Goal: Navigation & Orientation: Find specific page/section

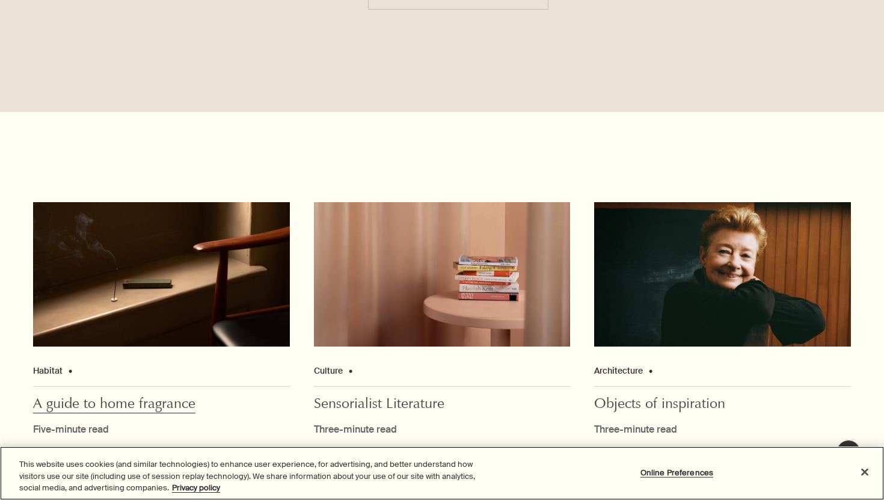
scroll to position [3185, 0]
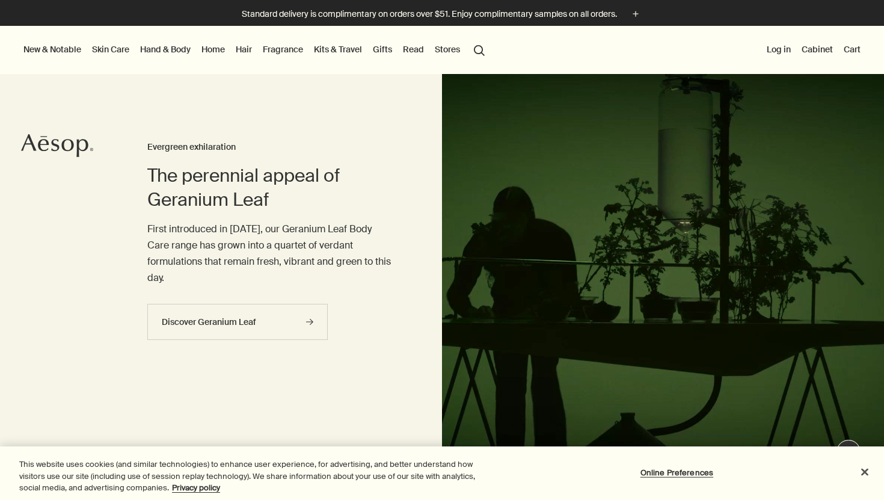
click at [285, 46] on link "Fragrance" at bounding box center [282, 49] width 45 height 16
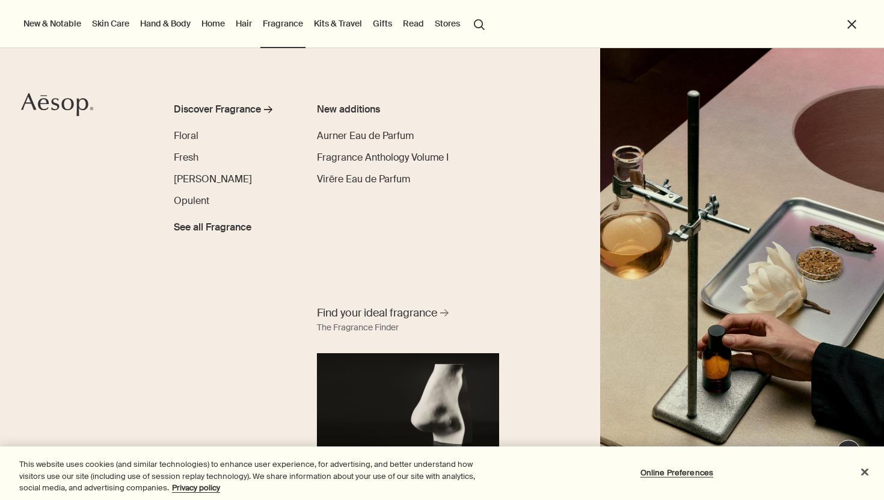
click at [346, 22] on link "Kits & Travel" at bounding box center [337, 24] width 53 height 16
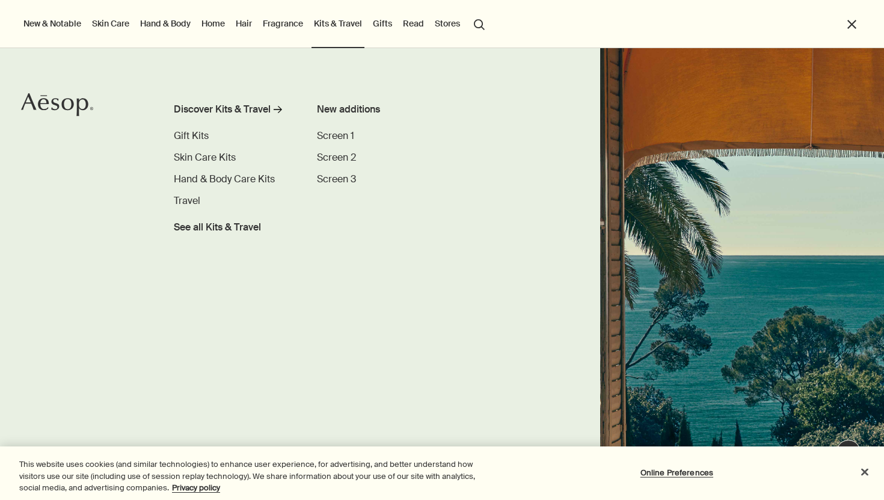
click at [212, 25] on link "Home" at bounding box center [213, 24] width 28 height 16
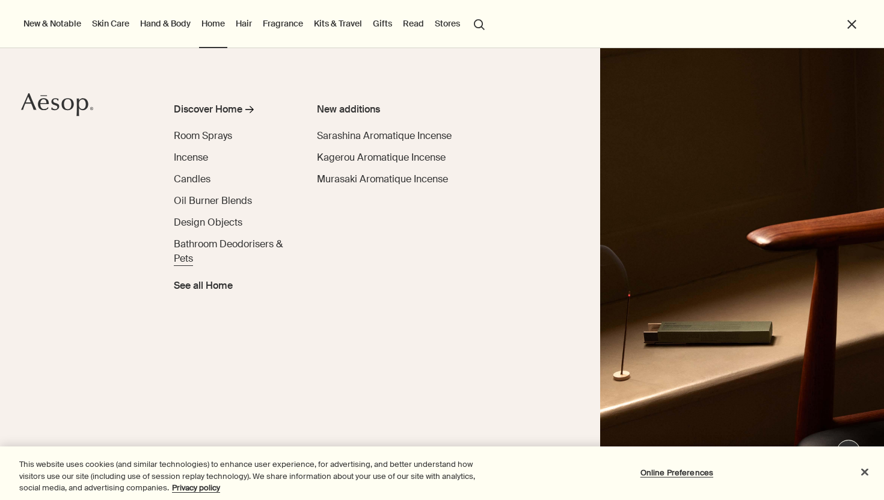
click at [243, 240] on span "Bathroom Deodorisers & Pets" at bounding box center [228, 250] width 109 height 27
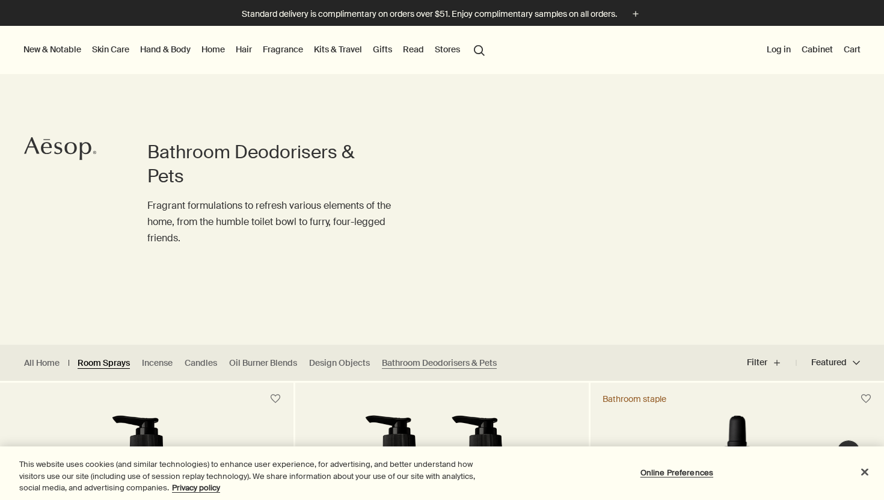
click at [120, 361] on link "Room Sprays" at bounding box center [104, 362] width 52 height 11
